Goal: Transaction & Acquisition: Book appointment/travel/reservation

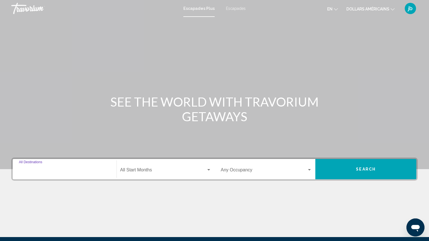
click at [53, 172] on input "Destination All Destinations" at bounding box center [64, 171] width 91 height 5
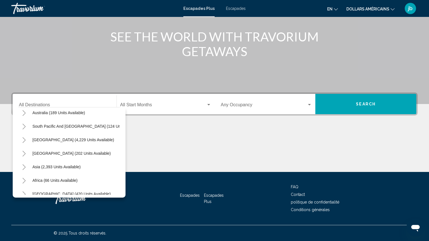
scroll to position [90, 0]
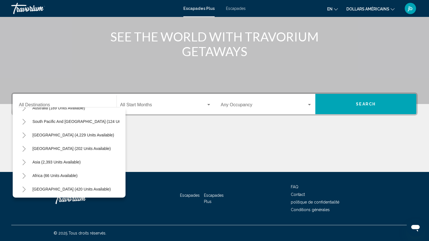
click at [25, 162] on icon "Toggle Asia (2,393 units available)" at bounding box center [24, 163] width 4 height 6
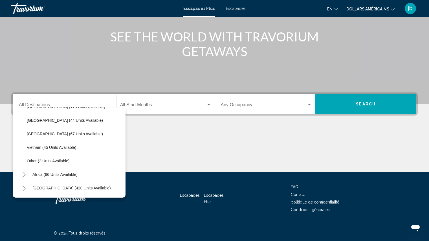
scroll to position [247, 0]
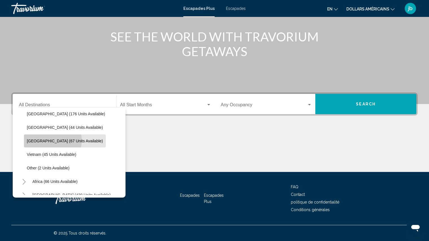
click at [52, 140] on span "[GEOGRAPHIC_DATA] (67 units available)" at bounding box center [65, 141] width 76 height 5
type input "**********"
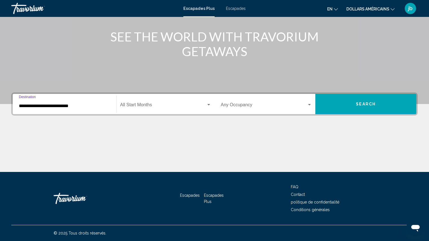
click at [142, 105] on span "Widget de recherche" at bounding box center [163, 105] width 86 height 5
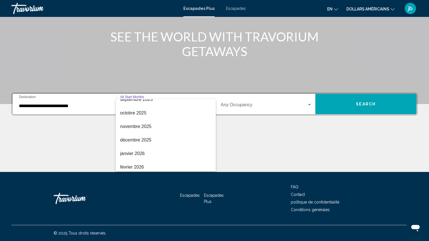
scroll to position [34, 0]
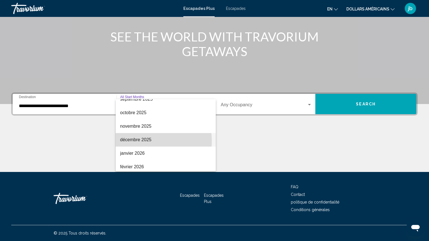
click at [143, 141] on font "décembre 2025" at bounding box center [135, 139] width 31 height 5
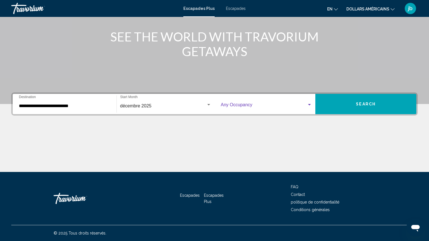
click at [309, 105] on div "Widget de recherche" at bounding box center [309, 104] width 3 height 1
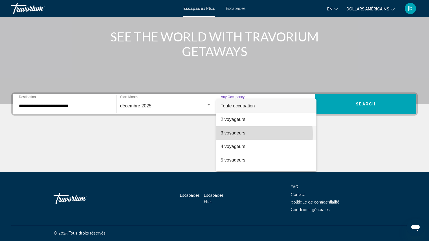
click at [235, 135] on font "3 voyageurs" at bounding box center [233, 133] width 25 height 5
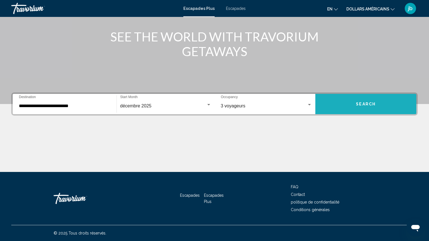
click at [367, 104] on span "Search" at bounding box center [366, 104] width 20 height 5
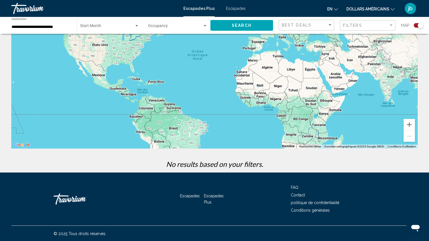
scroll to position [61, 0]
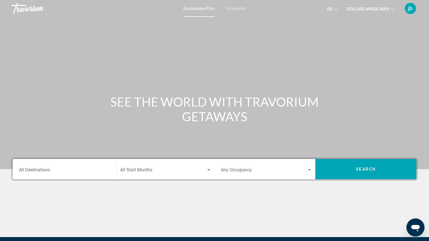
click at [234, 8] on font "Escapades" at bounding box center [236, 8] width 20 height 5
click at [37, 171] on input "Destination All Destinations" at bounding box center [64, 171] width 91 height 5
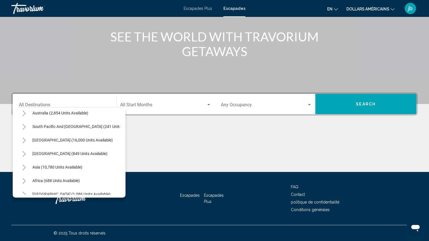
scroll to position [90, 0]
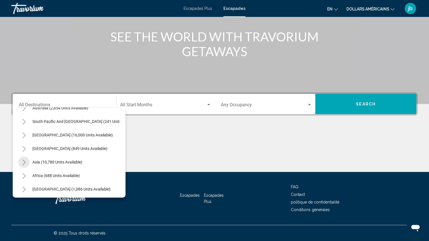
click at [25, 162] on icon "Toggle Asia (10,780 units available)" at bounding box center [24, 163] width 4 height 6
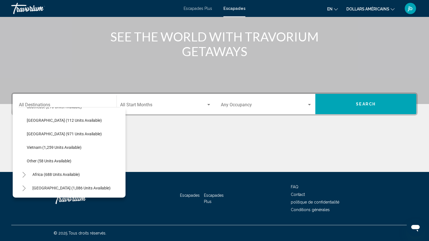
scroll to position [299, 0]
click at [30, 159] on span "Other (58 units available)" at bounding box center [49, 161] width 45 height 5
type input "**********"
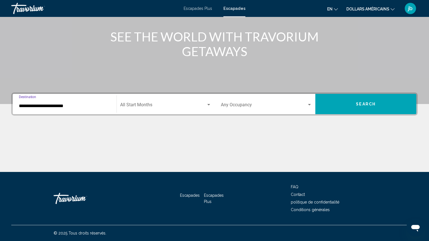
click at [143, 104] on span "Search widget" at bounding box center [163, 105] width 86 height 5
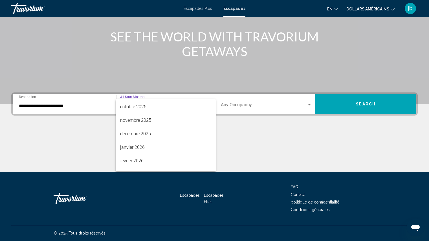
scroll to position [45, 0]
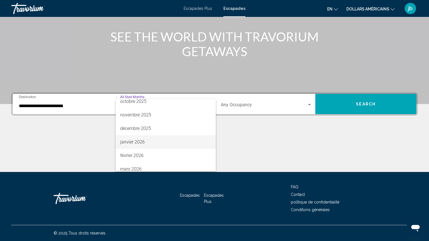
click at [145, 144] on span "janvier 2026" at bounding box center [165, 142] width 91 height 14
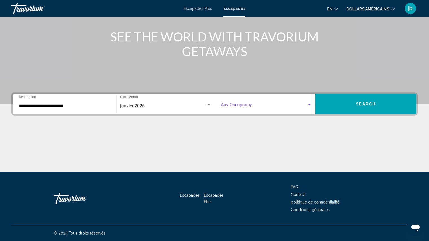
click at [310, 105] on div "Search widget" at bounding box center [309, 104] width 3 height 1
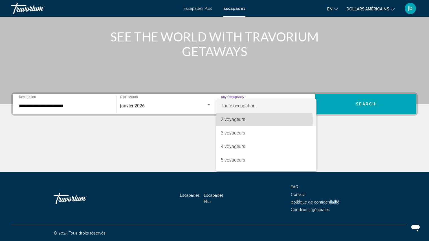
click at [251, 121] on span "2 voyageurs" at bounding box center [266, 120] width 91 height 14
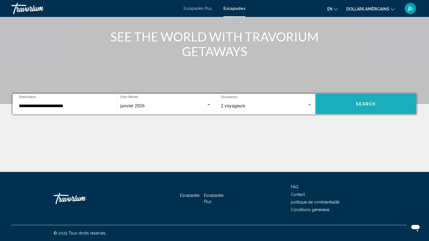
click at [370, 104] on span "Search" at bounding box center [366, 104] width 20 height 5
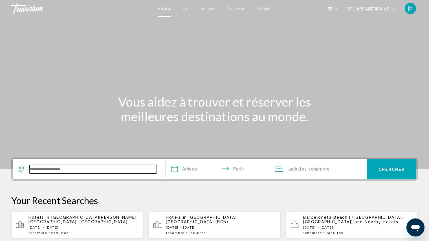
click at [76, 172] on input "Widget de recherche" at bounding box center [92, 169] width 127 height 8
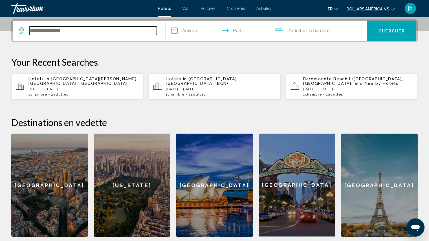
scroll to position [139, 0]
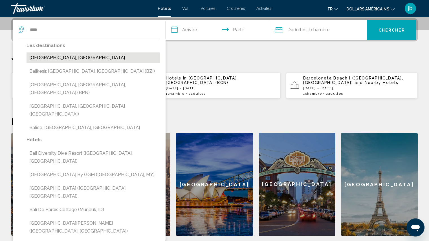
click at [64, 57] on button "Bali Island, Indonesia" at bounding box center [93, 57] width 133 height 11
type input "**********"
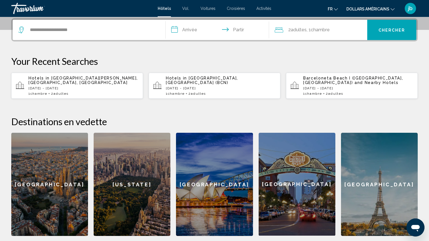
click at [191, 30] on input "**********" at bounding box center [219, 31] width 106 height 22
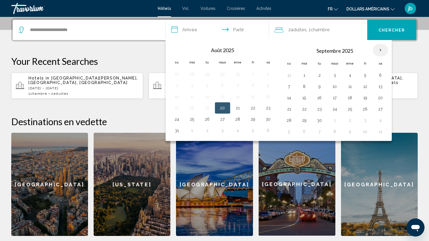
click at [380, 49] on th "Mois prochain" at bounding box center [380, 50] width 15 height 12
click at [193, 29] on input "**********" at bounding box center [219, 31] width 106 height 22
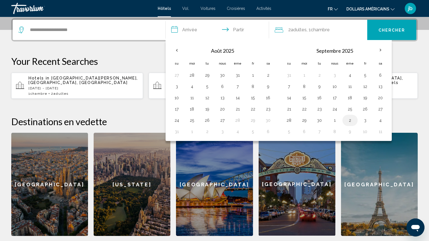
click at [348, 122] on button "2" at bounding box center [349, 120] width 9 height 8
click at [381, 134] on button "11" at bounding box center [380, 132] width 9 height 8
type input "**********"
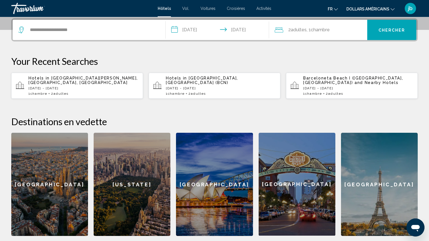
click at [200, 30] on input "**********" at bounding box center [219, 31] width 106 height 22
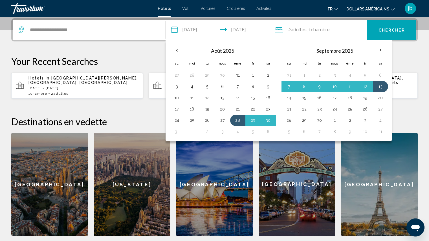
click at [201, 31] on input "**********" at bounding box center [219, 31] width 106 height 22
click at [381, 51] on th "Mois prochain" at bounding box center [380, 50] width 15 height 12
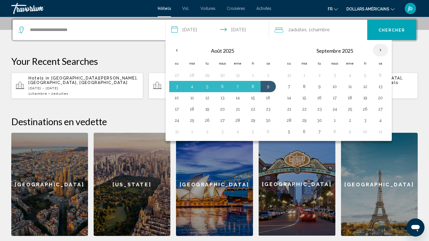
click at [381, 51] on th "Mois prochain" at bounding box center [380, 50] width 15 height 12
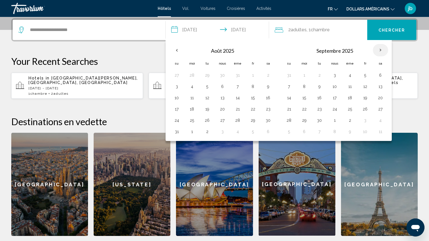
click at [381, 51] on th "Mois prochain" at bounding box center [380, 50] width 15 height 12
click at [197, 32] on input "**********" at bounding box center [219, 31] width 106 height 22
click at [394, 29] on font "Chercher" at bounding box center [391, 30] width 27 height 5
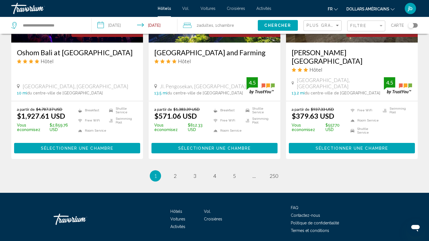
scroll to position [741, 0]
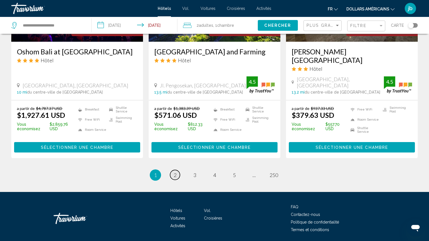
click at [175, 172] on span "2" at bounding box center [175, 175] width 3 height 6
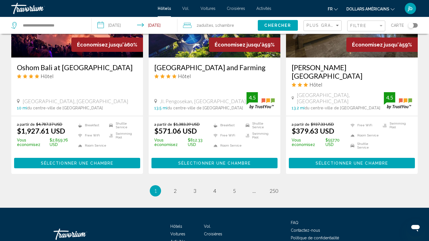
scroll to position [741, 0]
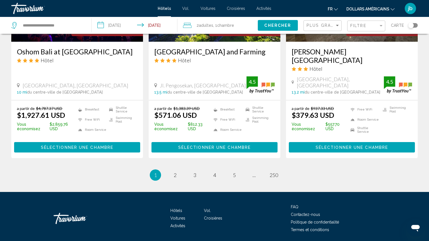
click at [155, 172] on span "1" at bounding box center [155, 175] width 3 height 6
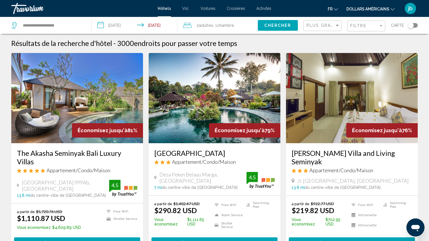
scroll to position [0, 0]
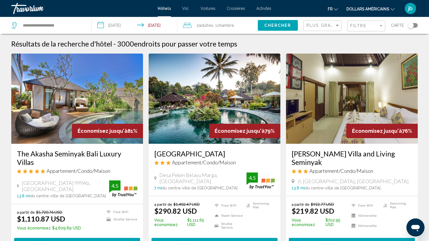
click at [67, 107] on img "Contenu principal" at bounding box center [77, 99] width 132 height 90
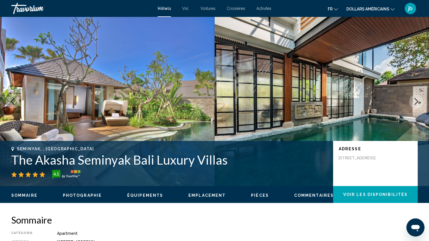
click at [416, 102] on icon "Next image" at bounding box center [416, 101] width 7 height 7
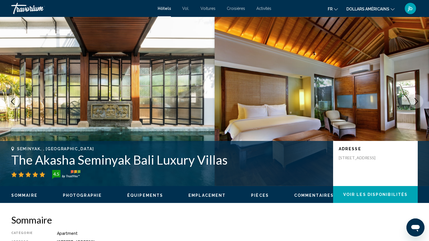
click at [416, 102] on icon "Next image" at bounding box center [416, 101] width 7 height 7
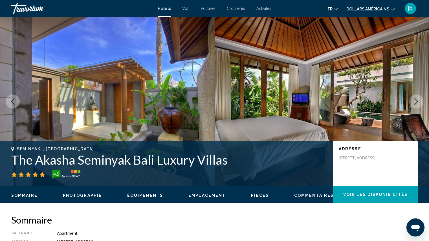
click at [416, 102] on icon "Next image" at bounding box center [416, 101] width 7 height 7
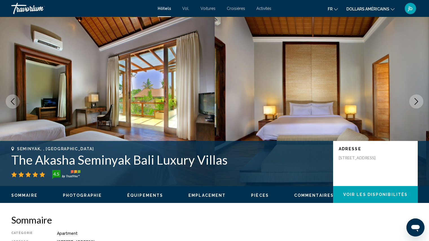
click at [416, 102] on icon "Next image" at bounding box center [416, 101] width 7 height 7
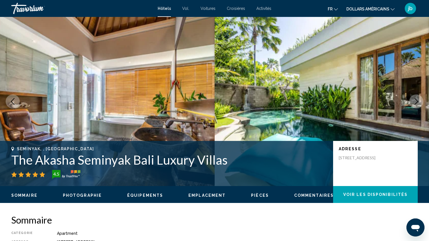
click at [416, 102] on icon "Next image" at bounding box center [416, 101] width 7 height 7
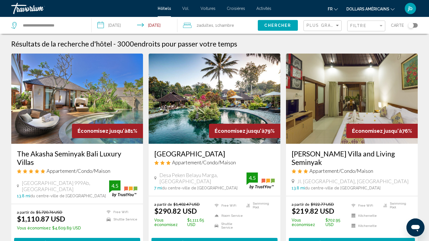
click at [360, 105] on img "Contenu principal" at bounding box center [352, 99] width 132 height 90
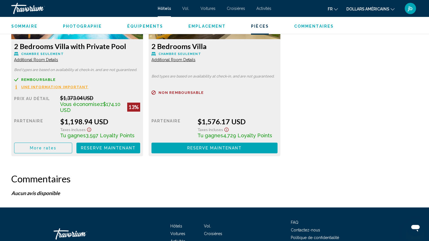
scroll to position [1034, 0]
